Goal: Information Seeking & Learning: Learn about a topic

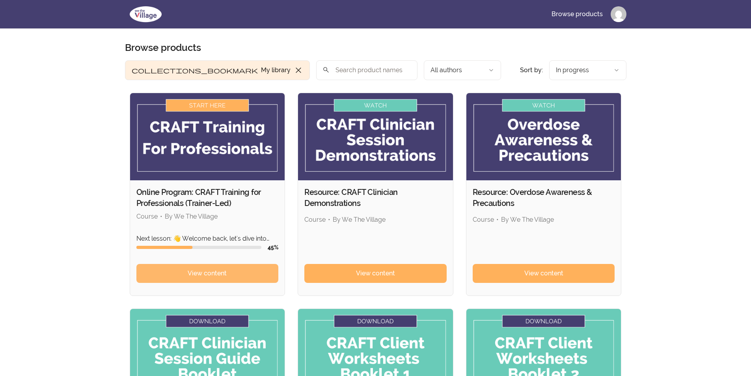
drag, startPoint x: 210, startPoint y: 271, endPoint x: 207, endPoint y: 267, distance: 5.3
click at [210, 271] on span "View content" at bounding box center [207, 273] width 39 height 9
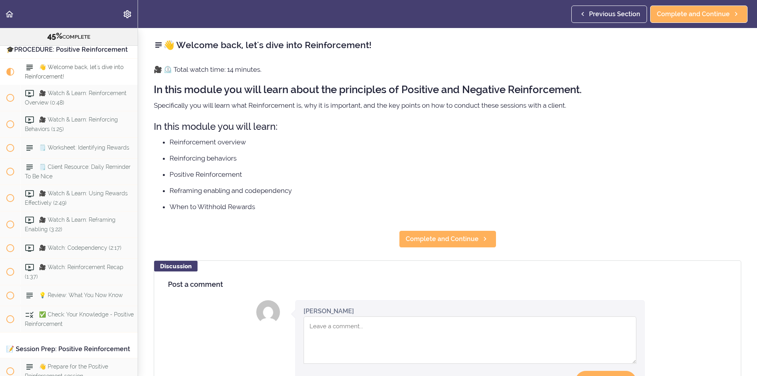
scroll to position [2785, 0]
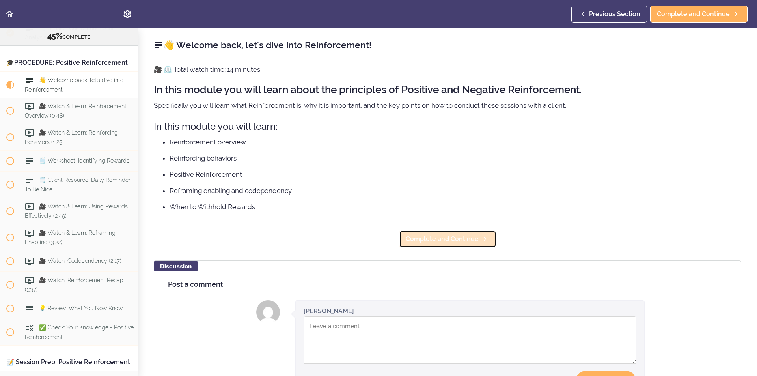
click at [455, 240] on span "Complete and Continue" at bounding box center [442, 238] width 73 height 9
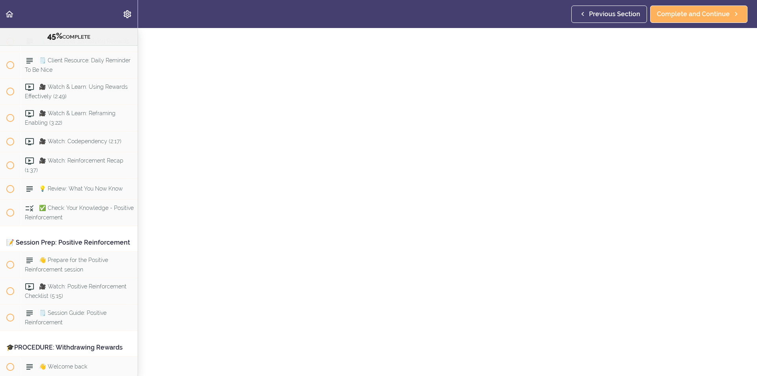
scroll to position [39, 0]
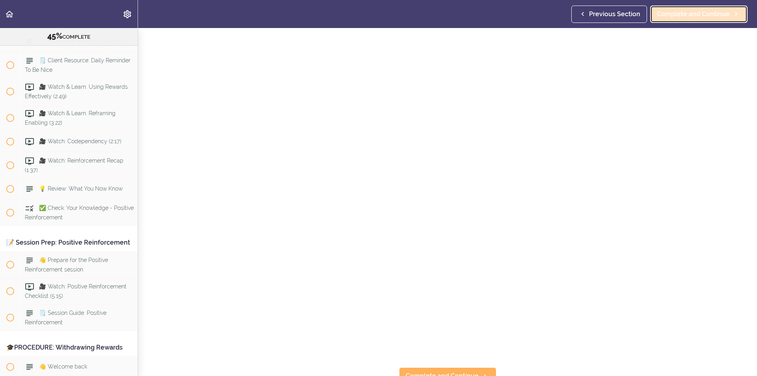
click at [687, 12] on span "Complete and Continue" at bounding box center [693, 13] width 73 height 9
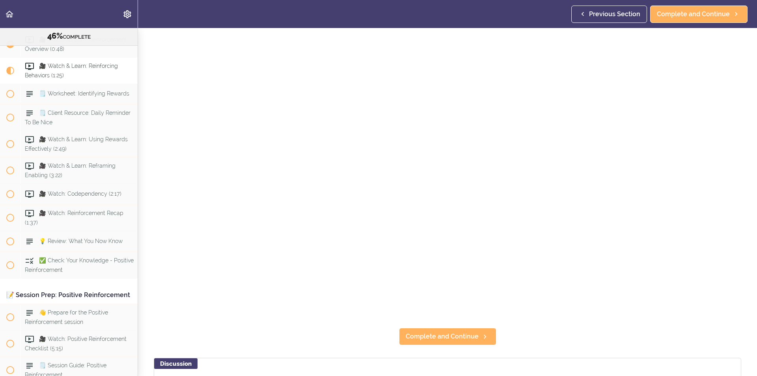
scroll to position [118, 0]
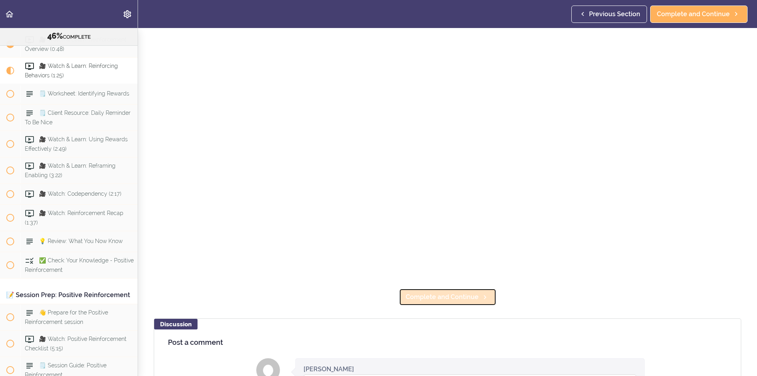
click at [440, 293] on span "Complete and Continue" at bounding box center [442, 296] width 73 height 9
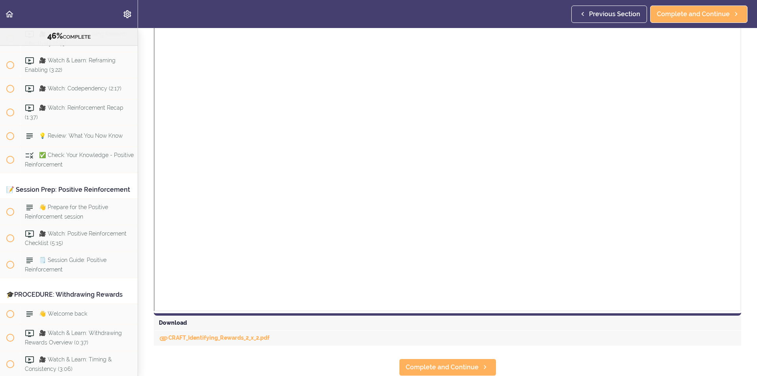
scroll to position [128, 0]
click at [232, 334] on link "CRAFT_Identifying_Rewards_2_x_2.pdf" at bounding box center [214, 337] width 111 height 6
click at [438, 362] on span "Complete and Continue" at bounding box center [442, 366] width 73 height 9
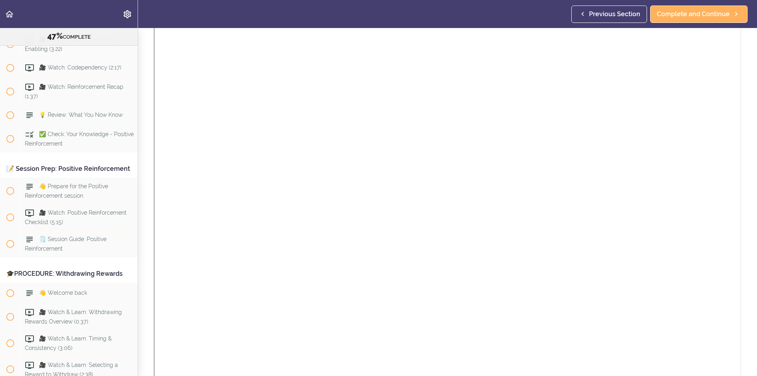
scroll to position [128, 0]
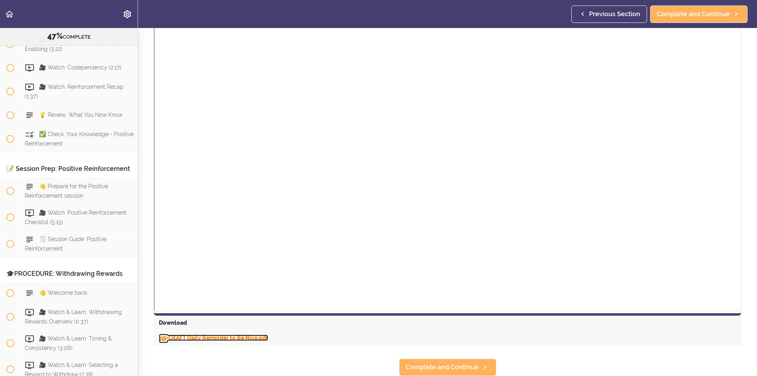
click at [209, 334] on link "CRAFT Daily Reminder to Be Nice.pdf" at bounding box center [213, 337] width 109 height 6
click at [480, 363] on icon at bounding box center [484, 367] width 9 height 8
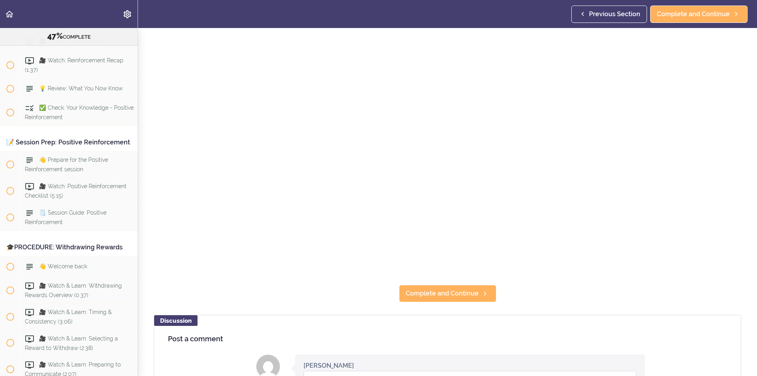
scroll to position [158, 0]
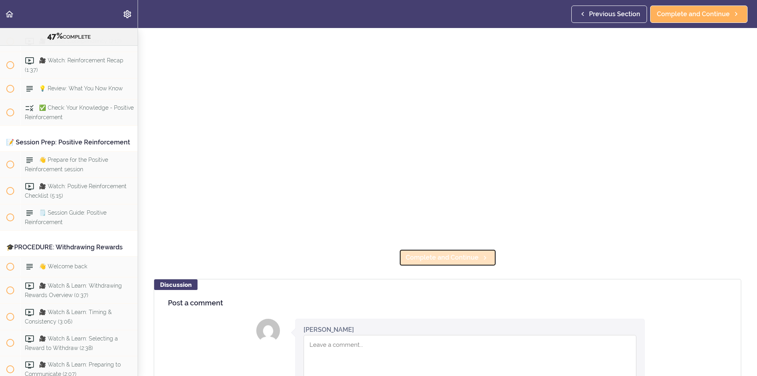
click at [461, 258] on span "Complete and Continue" at bounding box center [442, 257] width 73 height 9
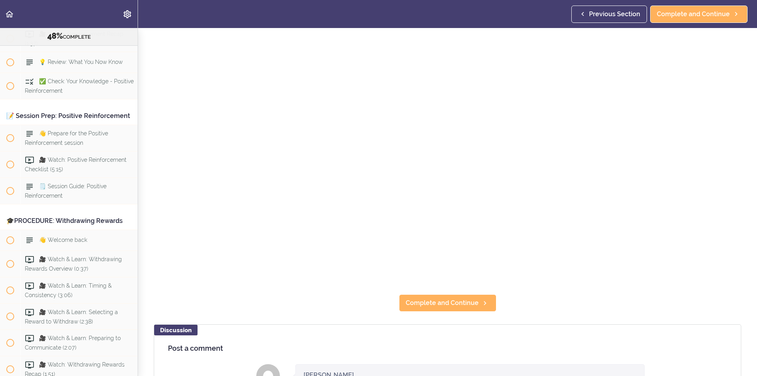
scroll to position [118, 0]
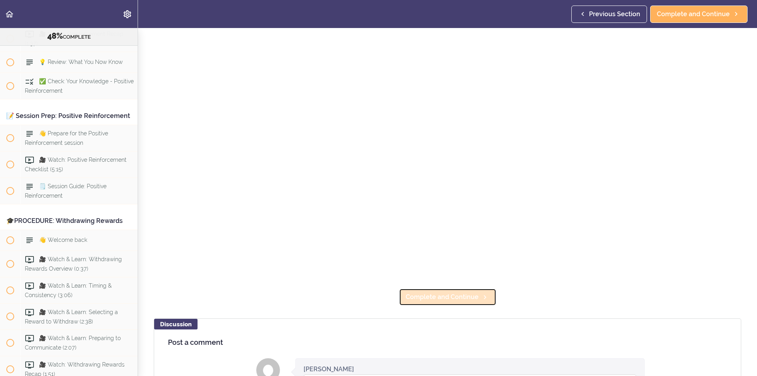
click at [423, 295] on span "Complete and Continue" at bounding box center [442, 296] width 73 height 9
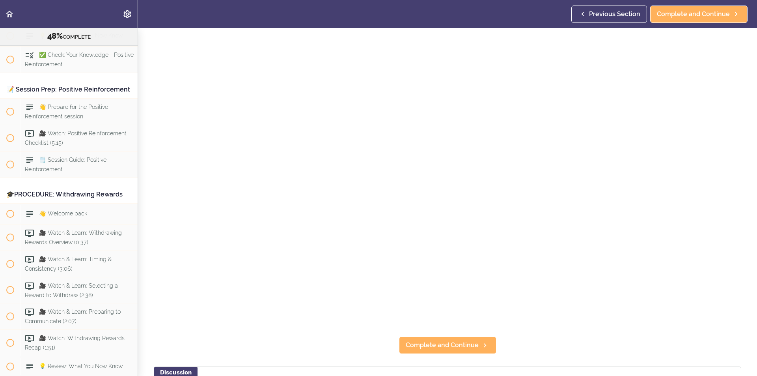
scroll to position [79, 0]
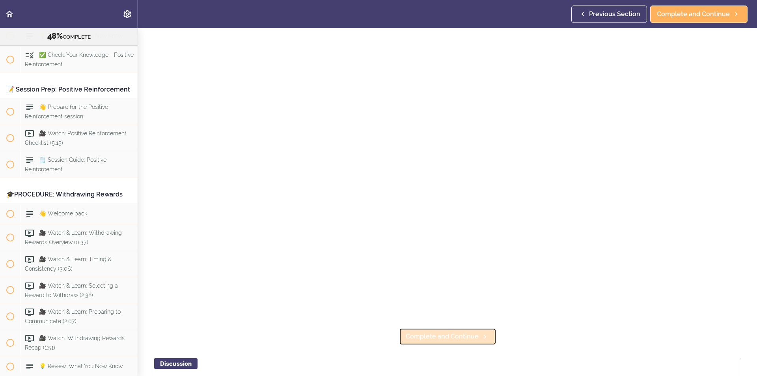
click at [432, 333] on span "Complete and Continue" at bounding box center [442, 336] width 73 height 9
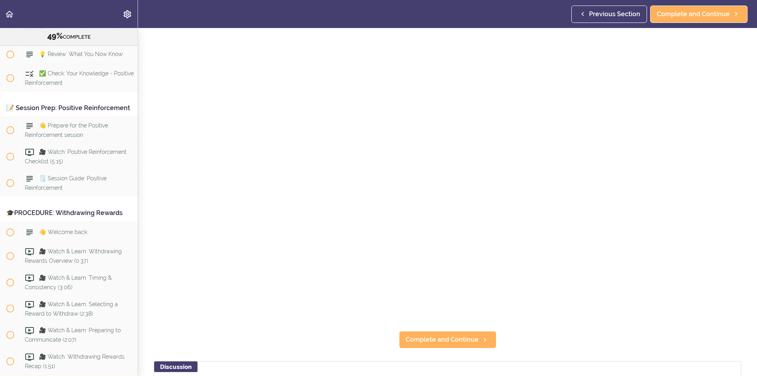
scroll to position [79, 0]
click at [460, 336] on span "Complete and Continue" at bounding box center [442, 336] width 73 height 9
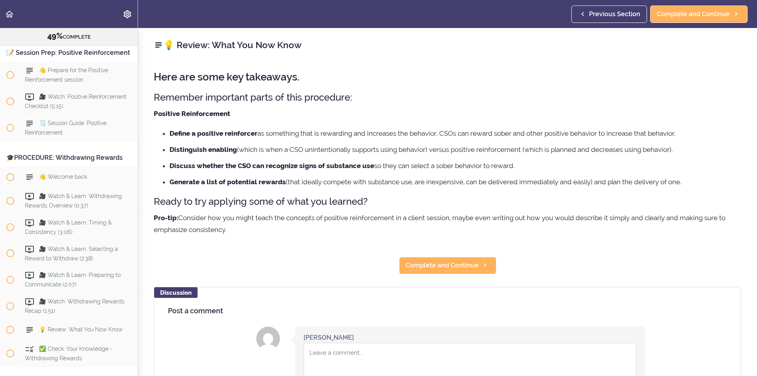
scroll to position [3105, 0]
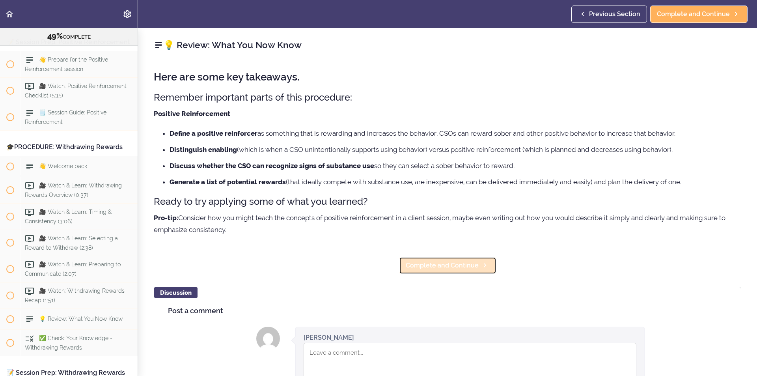
click at [442, 261] on span "Complete and Continue" at bounding box center [442, 265] width 73 height 9
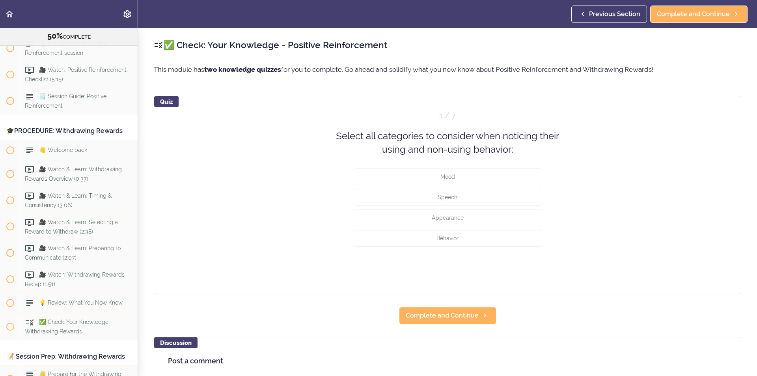
scroll to position [3126, 0]
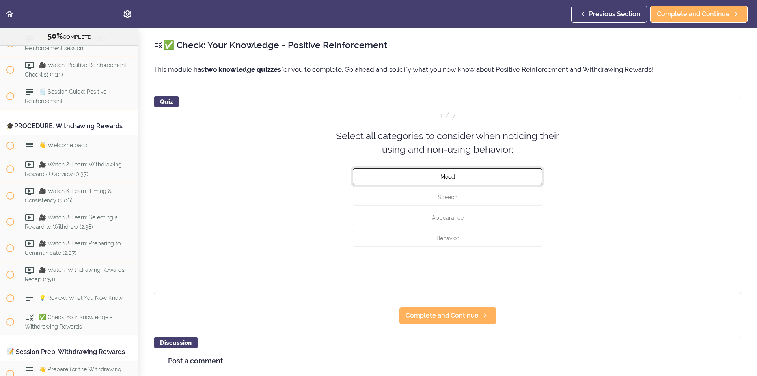
click at [481, 176] on button "Mood" at bounding box center [447, 176] width 189 height 17
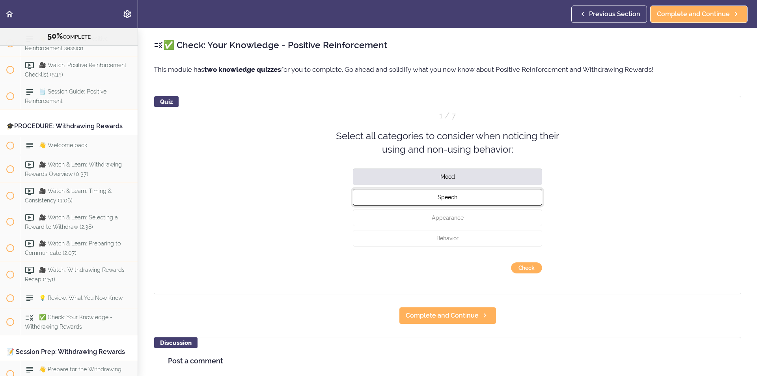
click at [472, 196] on button "Speech" at bounding box center [447, 197] width 189 height 17
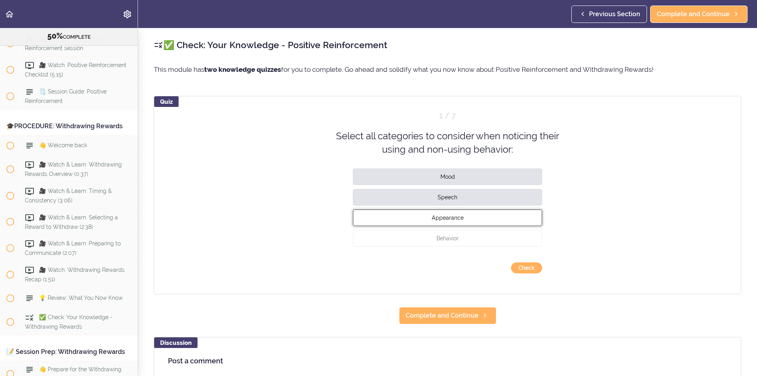
click at [465, 221] on button "Appearance" at bounding box center [447, 217] width 189 height 17
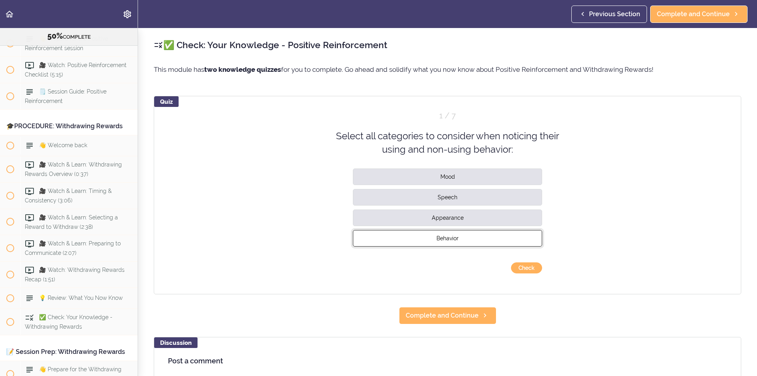
click at [479, 242] on button "Behavior" at bounding box center [447, 238] width 189 height 17
click at [523, 265] on button "Check" at bounding box center [526, 267] width 31 height 11
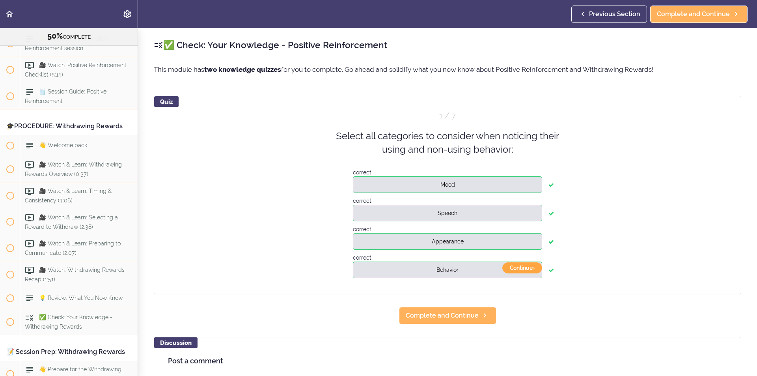
click at [523, 269] on button "Continue ›" at bounding box center [522, 267] width 40 height 11
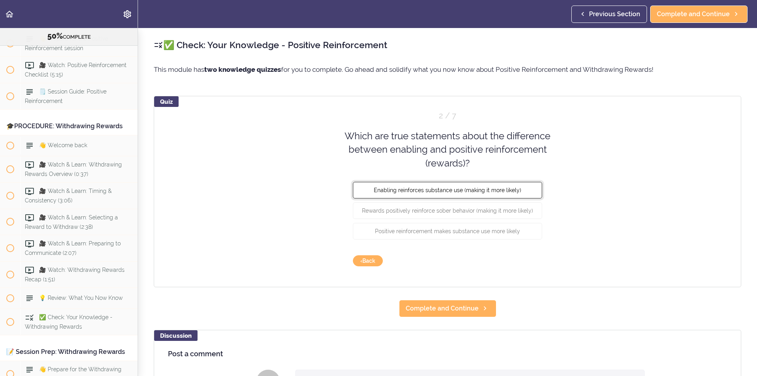
click at [480, 188] on span "Enabling reinforces substance use (making it more likely)" at bounding box center [448, 190] width 148 height 6
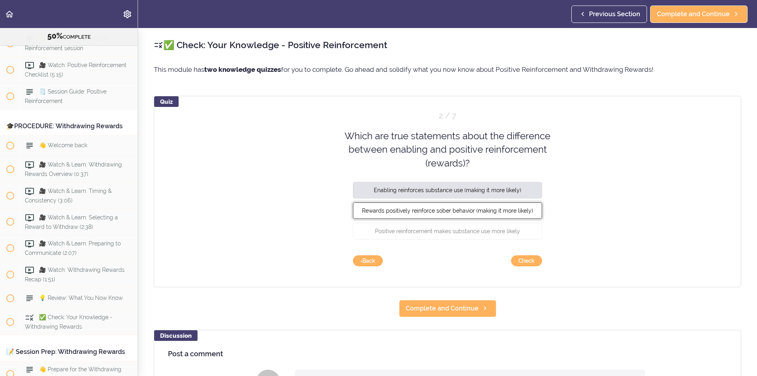
click at [443, 205] on button "Rewards positively reinforce sober behavior (making it more likely)" at bounding box center [447, 210] width 189 height 17
click at [522, 261] on button "Check" at bounding box center [526, 260] width 31 height 11
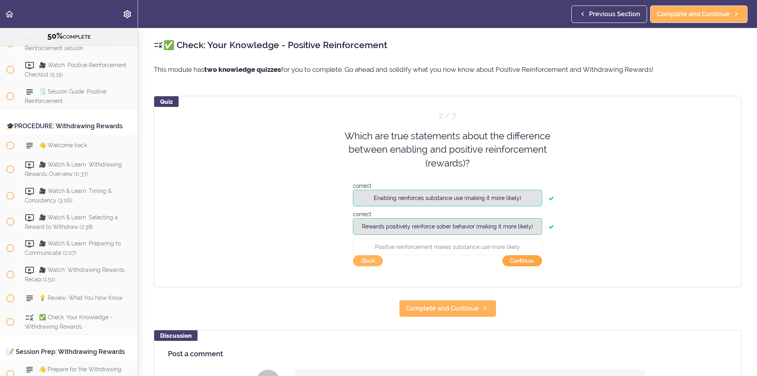
click at [522, 261] on button "Continue ›" at bounding box center [522, 260] width 40 height 11
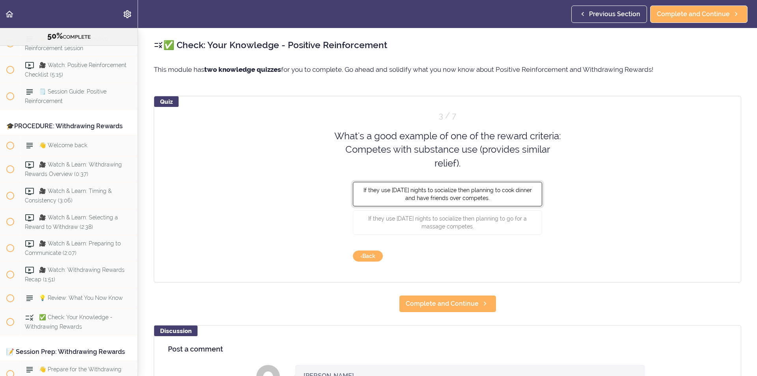
click at [436, 192] on span "If they use [DATE] nights to socialize then planning to cook dinner and have fr…" at bounding box center [448, 194] width 168 height 14
click at [519, 255] on button "Check" at bounding box center [526, 255] width 31 height 11
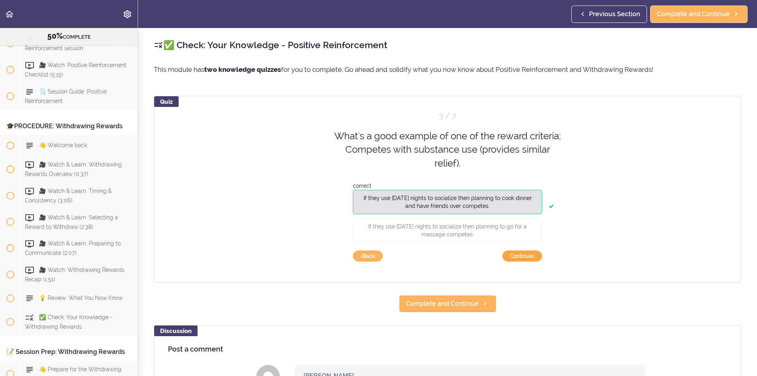
click at [518, 256] on button "Continue ›" at bounding box center [522, 255] width 40 height 11
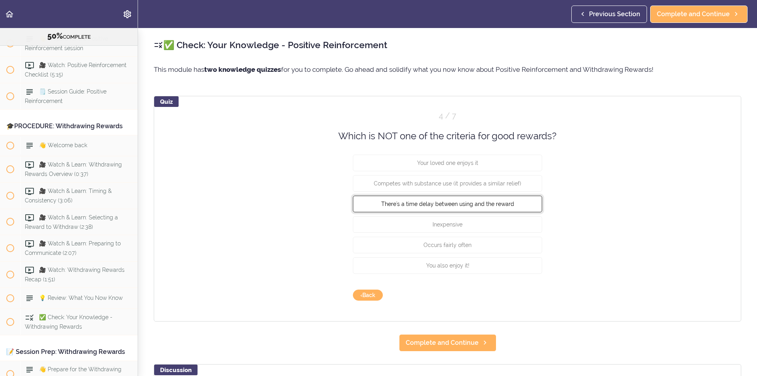
click at [495, 201] on span "There's a time delay between using and the reward" at bounding box center [447, 204] width 133 height 6
click at [519, 293] on button "Check" at bounding box center [526, 294] width 31 height 11
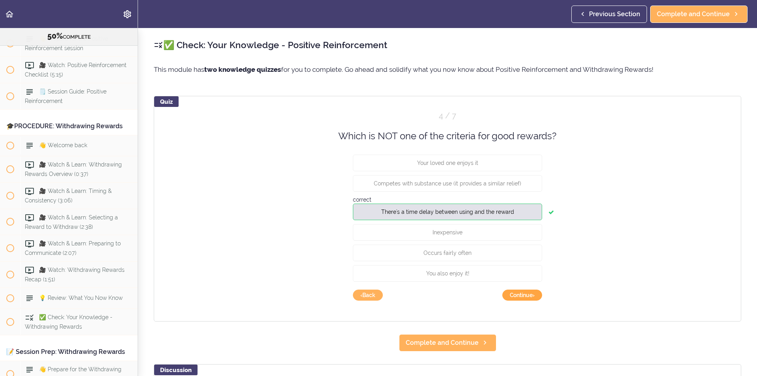
click at [530, 294] on button "Continue ›" at bounding box center [522, 294] width 40 height 11
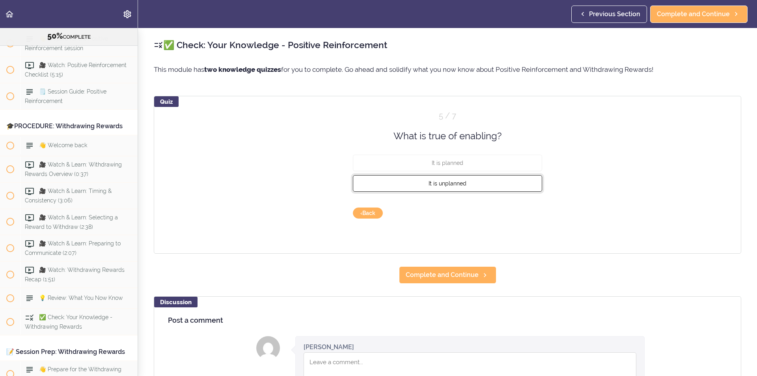
click at [475, 183] on button "It is unplanned" at bounding box center [447, 183] width 189 height 17
click at [521, 211] on button "Check" at bounding box center [526, 212] width 31 height 11
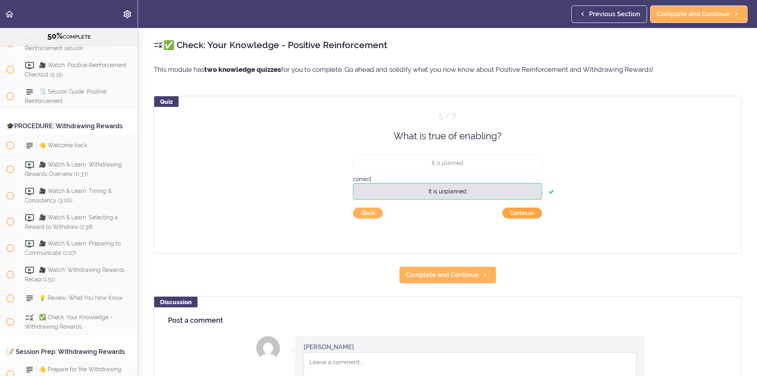
click at [532, 217] on button "Continue ›" at bounding box center [522, 212] width 40 height 11
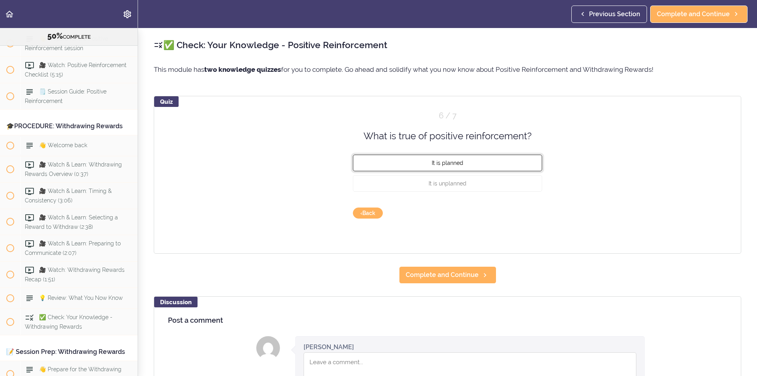
click at [472, 159] on button "It is planned" at bounding box center [447, 163] width 189 height 17
click at [535, 210] on button "Check" at bounding box center [526, 212] width 31 height 11
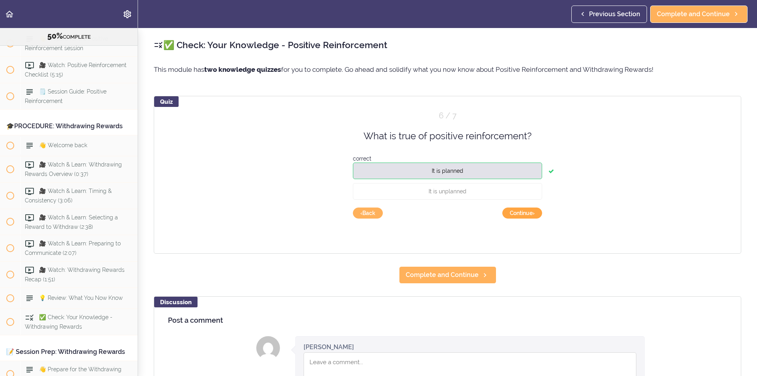
click at [527, 211] on button "Continue ›" at bounding box center [522, 212] width 40 height 11
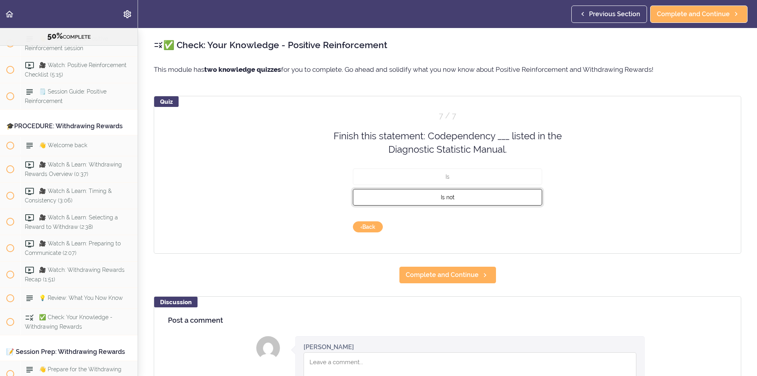
click at [454, 190] on button "Is not" at bounding box center [447, 197] width 189 height 17
click at [525, 228] on button "Check" at bounding box center [526, 226] width 31 height 11
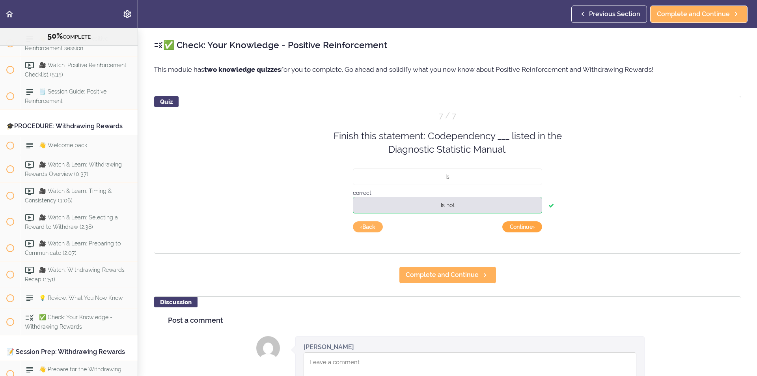
click at [530, 229] on button "Continue ›" at bounding box center [522, 226] width 40 height 11
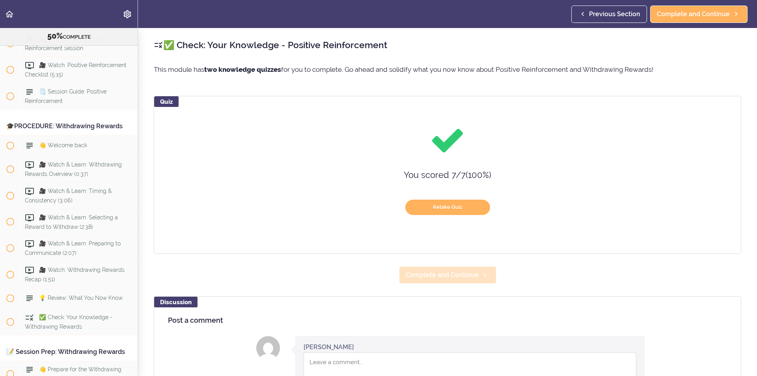
drag, startPoint x: 443, startPoint y: 264, endPoint x: 453, endPoint y: 278, distance: 16.7
click at [450, 273] on div "✅ Check: Your Knowledge - Positive Reinforcement This module has two knowledge …" at bounding box center [447, 202] width 619 height 348
click at [454, 278] on span "Complete and Continue" at bounding box center [442, 274] width 73 height 9
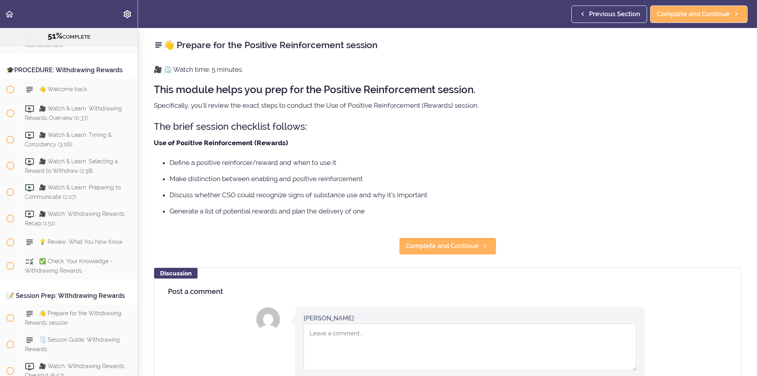
scroll to position [3188, 0]
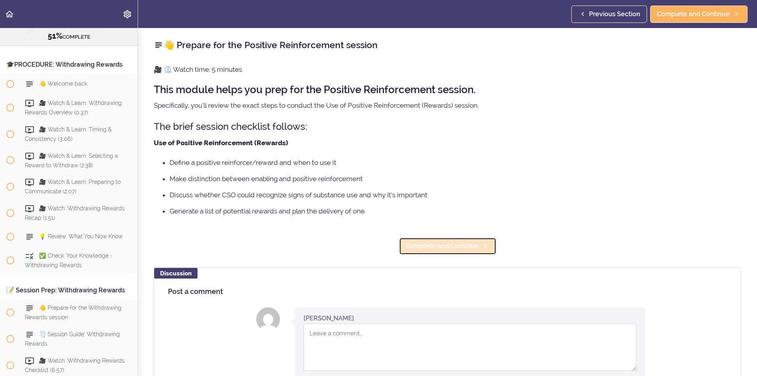
click at [431, 246] on span "Complete and Continue" at bounding box center [442, 245] width 73 height 9
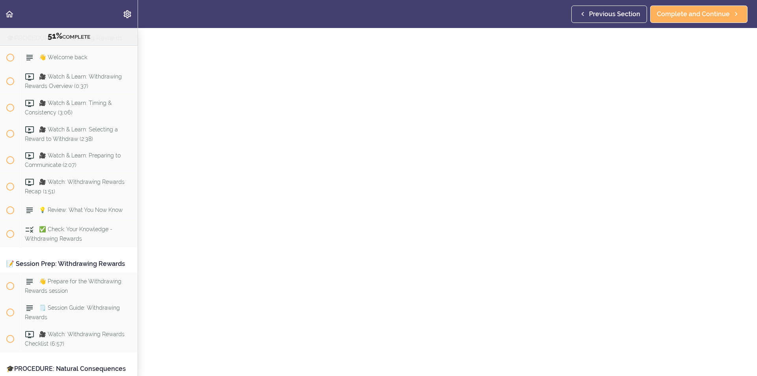
scroll to position [39, 0]
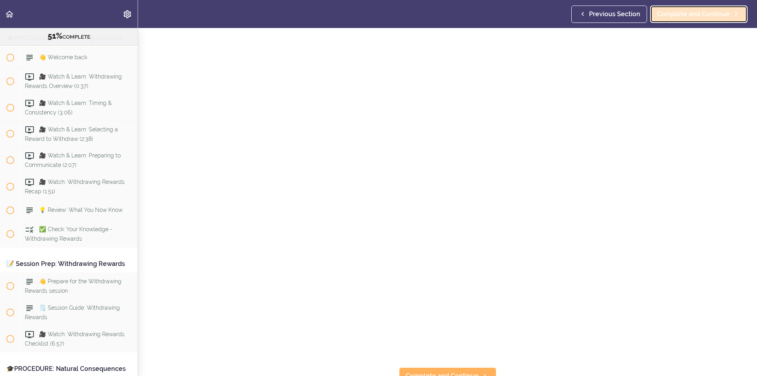
click at [723, 10] on span "Complete and Continue" at bounding box center [693, 13] width 73 height 9
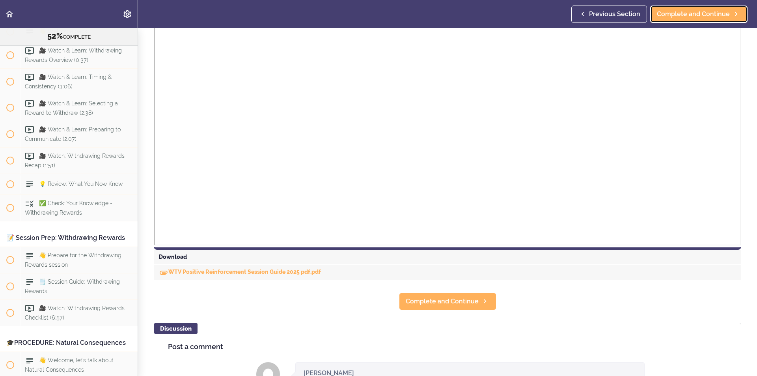
scroll to position [344, 0]
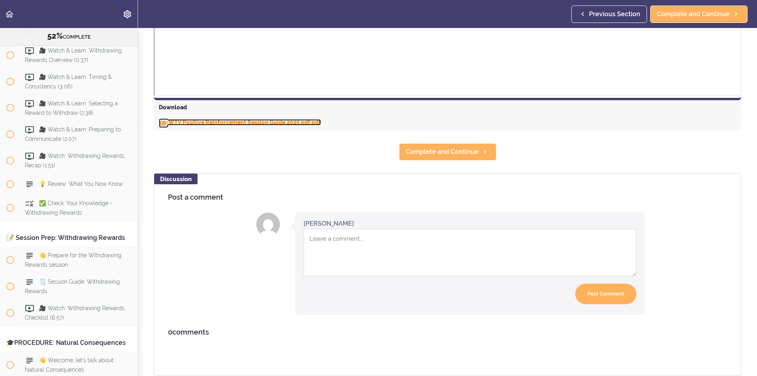
click at [267, 119] on link "WTV Positive Reinforcement Session Guide 2025 pdf.pdf" at bounding box center [240, 122] width 162 height 6
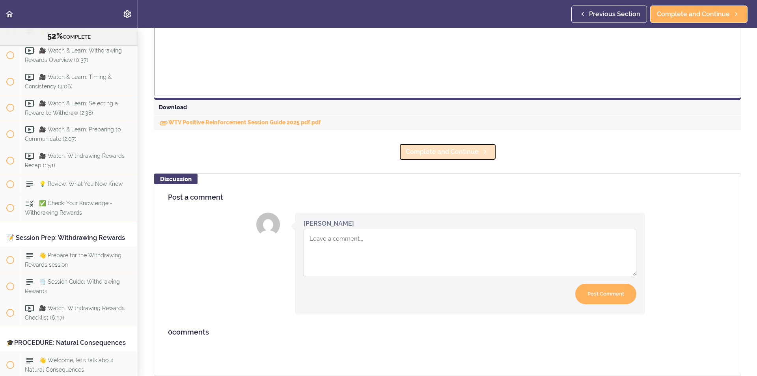
click at [475, 145] on link "Complete and Continue" at bounding box center [447, 151] width 97 height 17
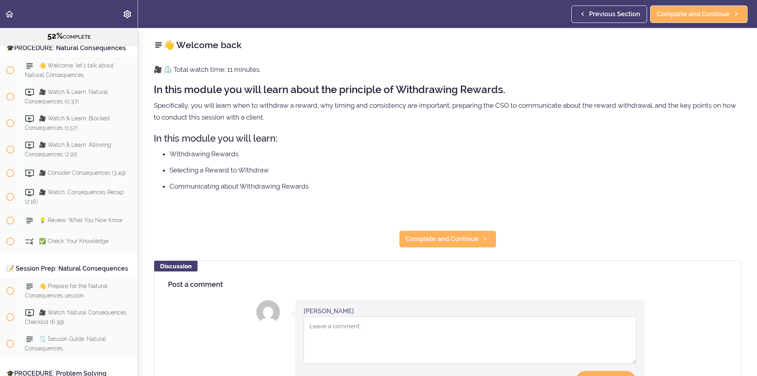
scroll to position [3377, 0]
